Goal: Check status: Check status

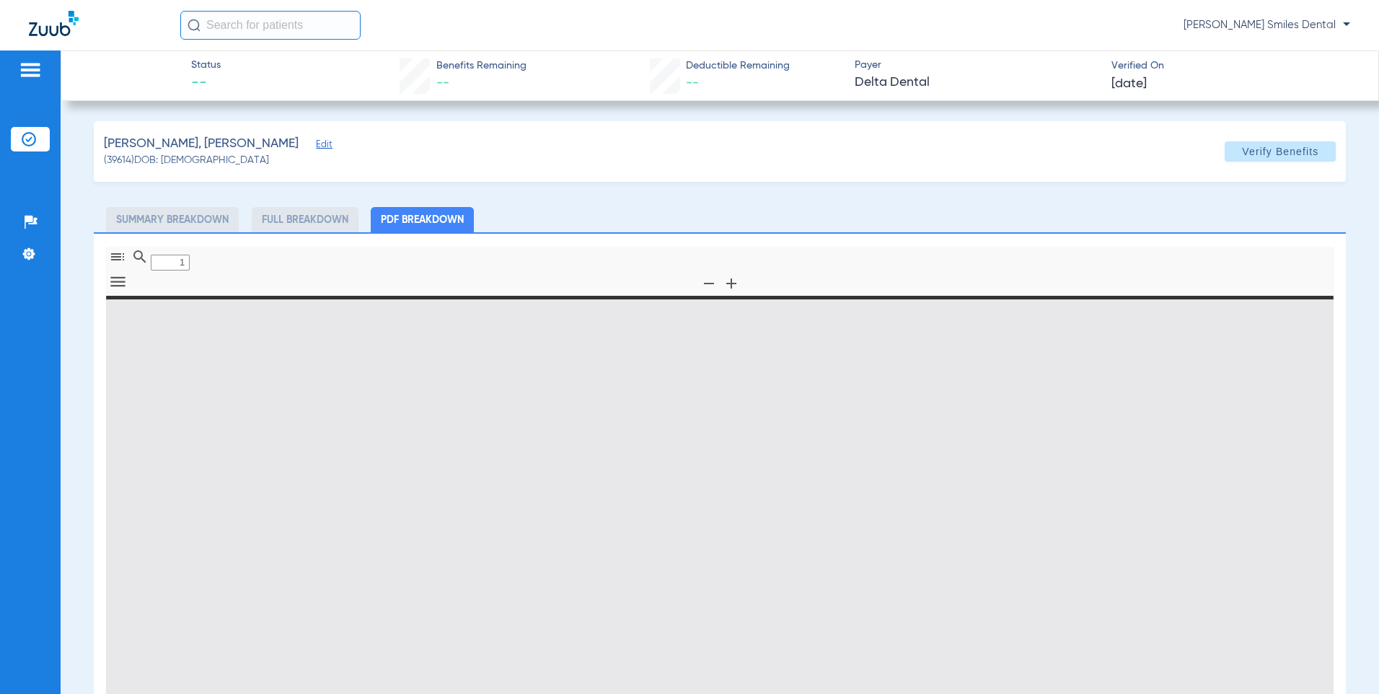
type input "0"
select select "page-width"
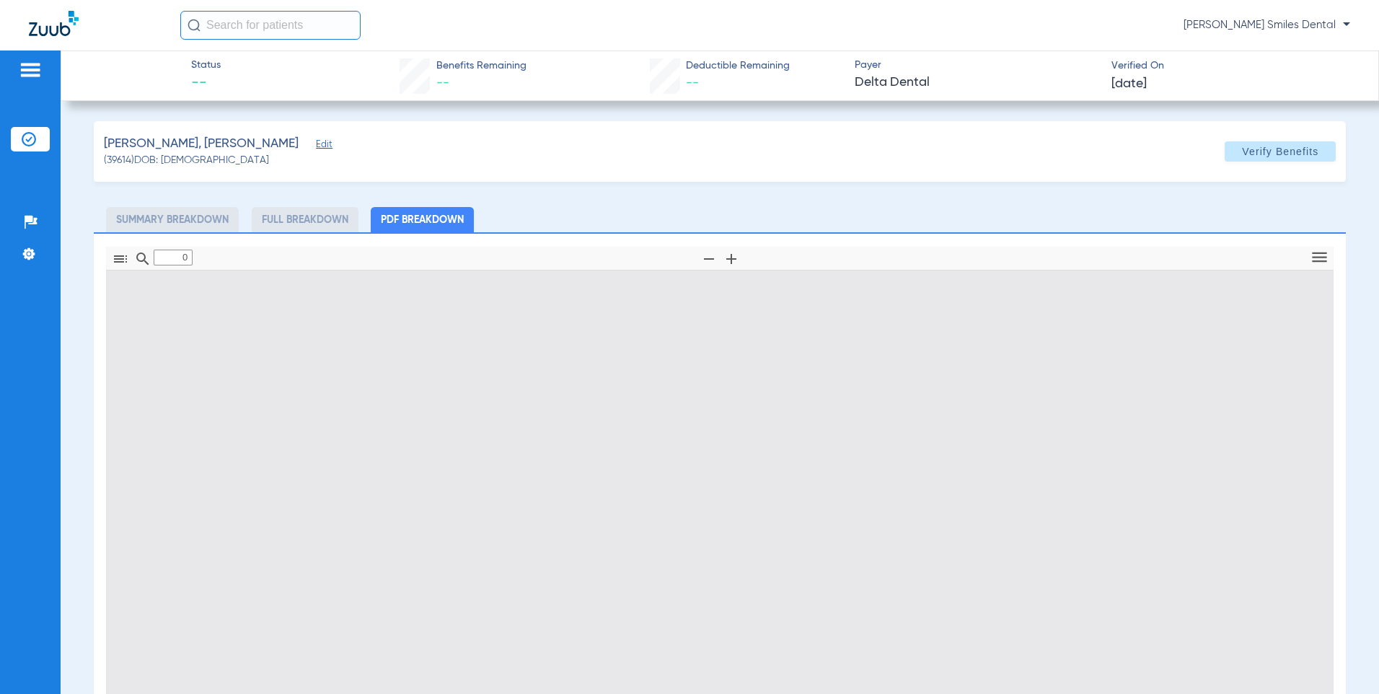
type input "1"
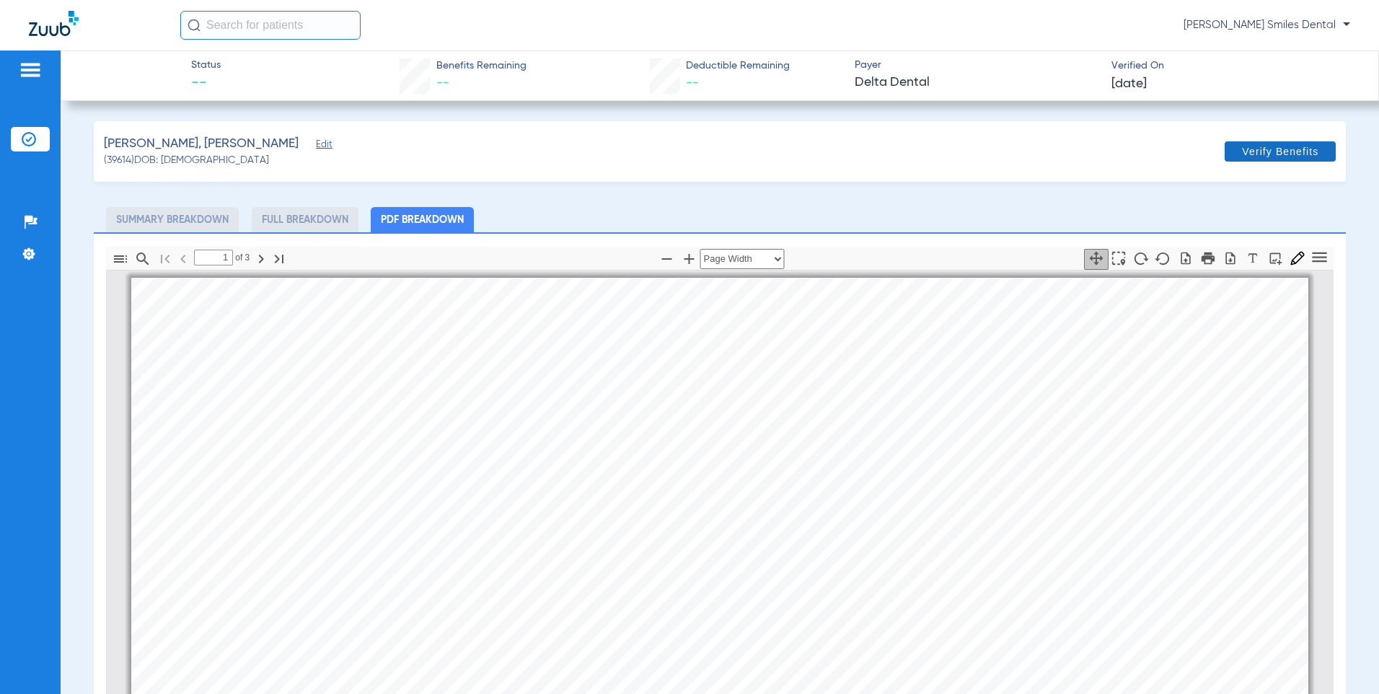
click at [1285, 146] on span "Verify Benefits" at bounding box center [1280, 152] width 76 height 12
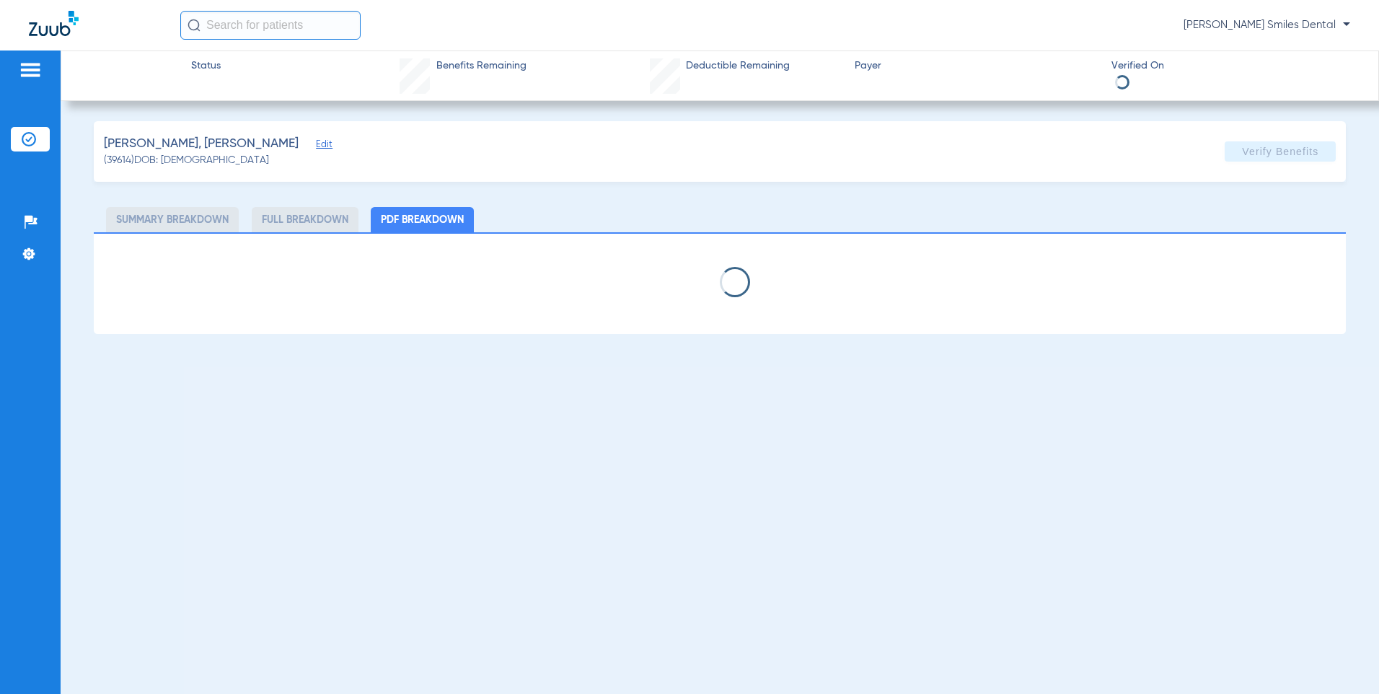
select select "page-width"
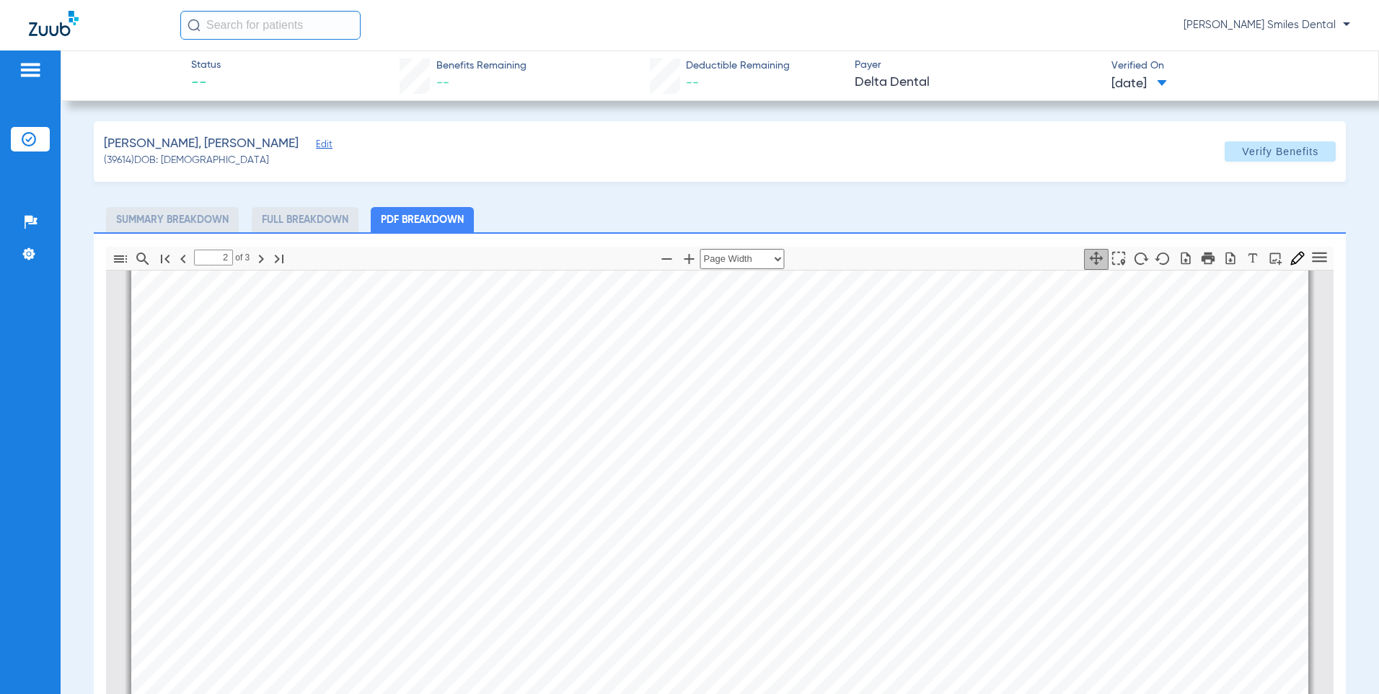
scroll to position [2885, 0]
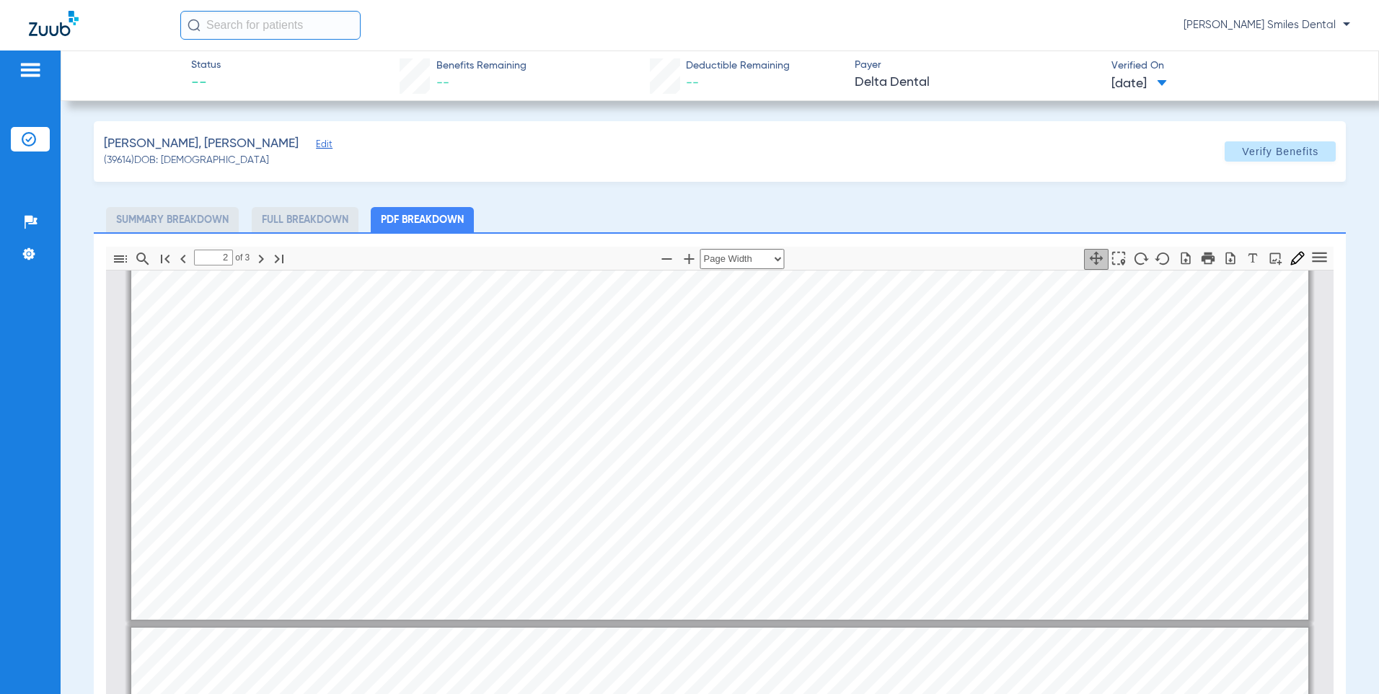
type input "3"
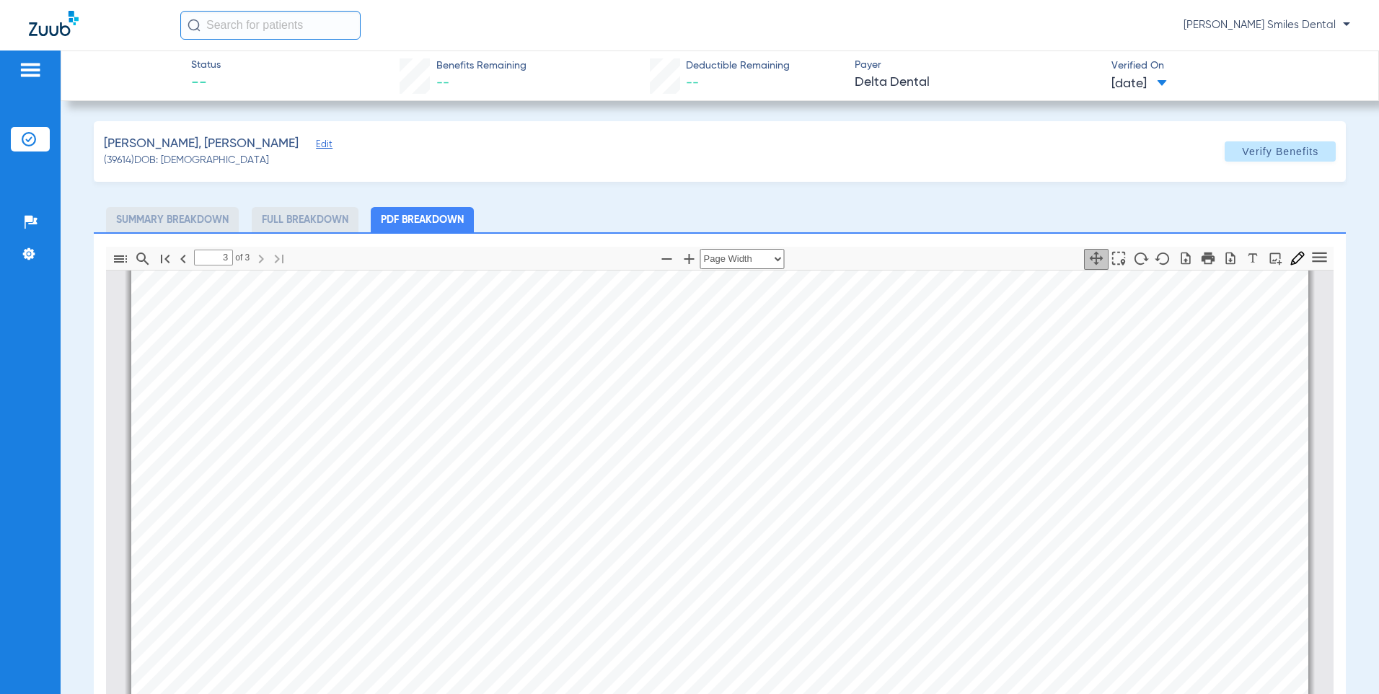
scroll to position [3822, 0]
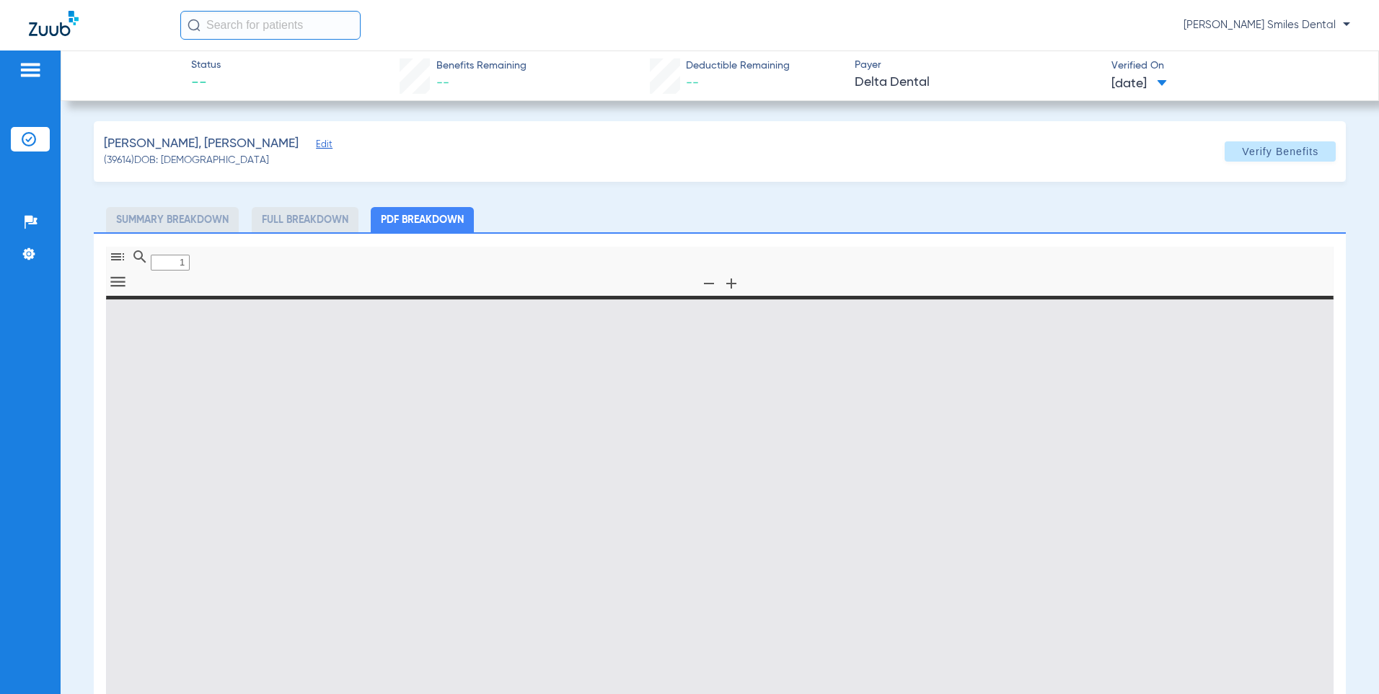
type input "0"
select select "page-width"
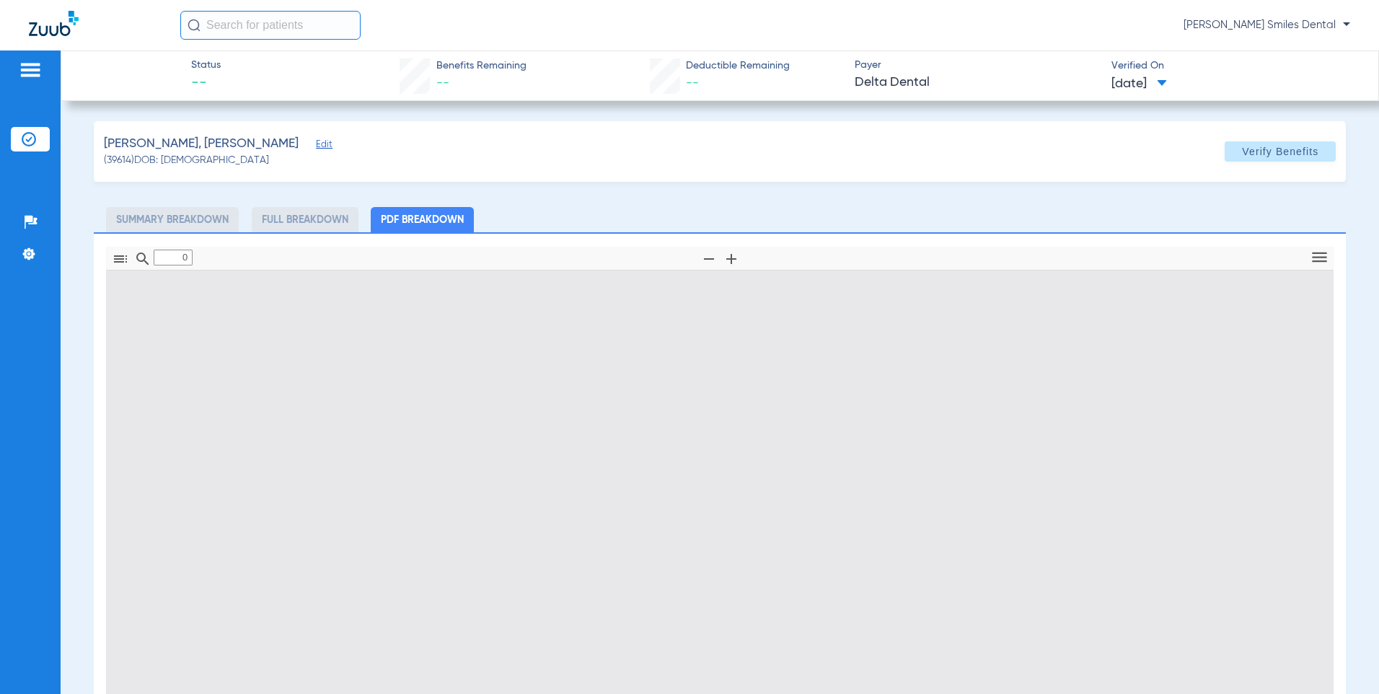
type input "1"
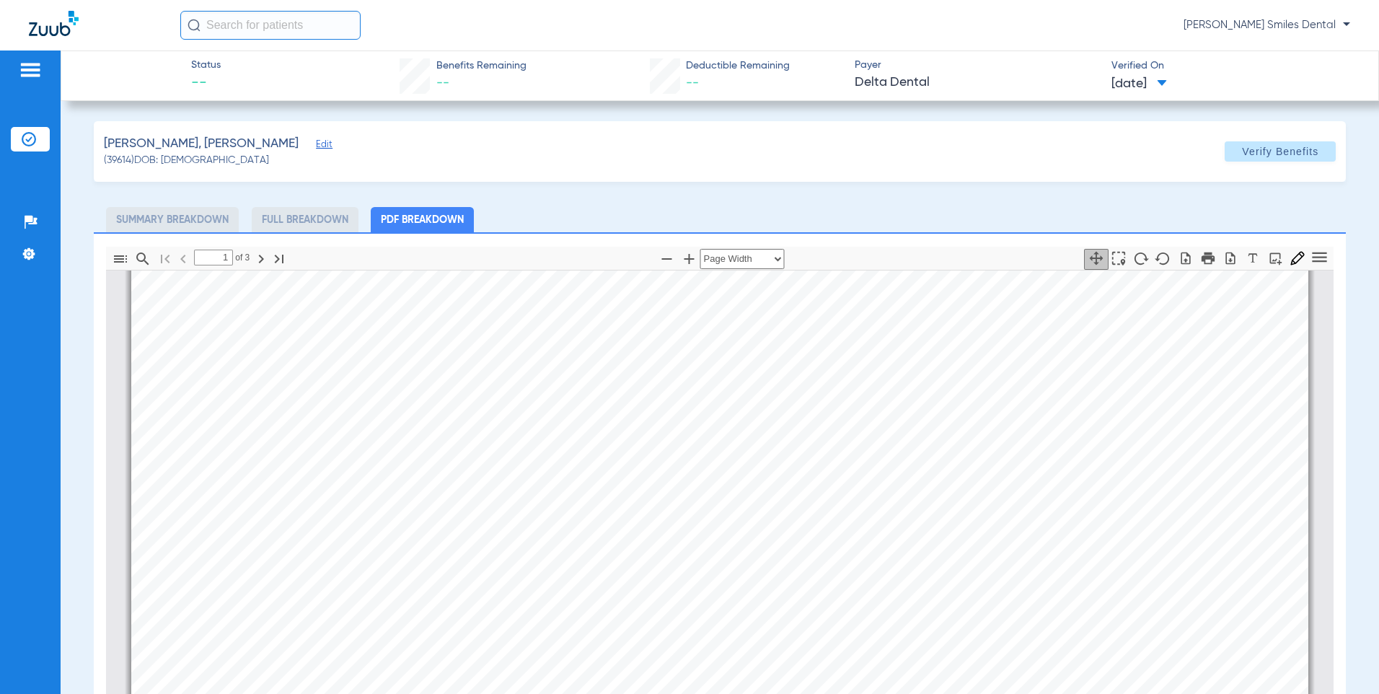
scroll to position [7, 0]
click at [182, 220] on li "Summary Breakdown" at bounding box center [172, 219] width 133 height 25
